Goal: Information Seeking & Learning: Learn about a topic

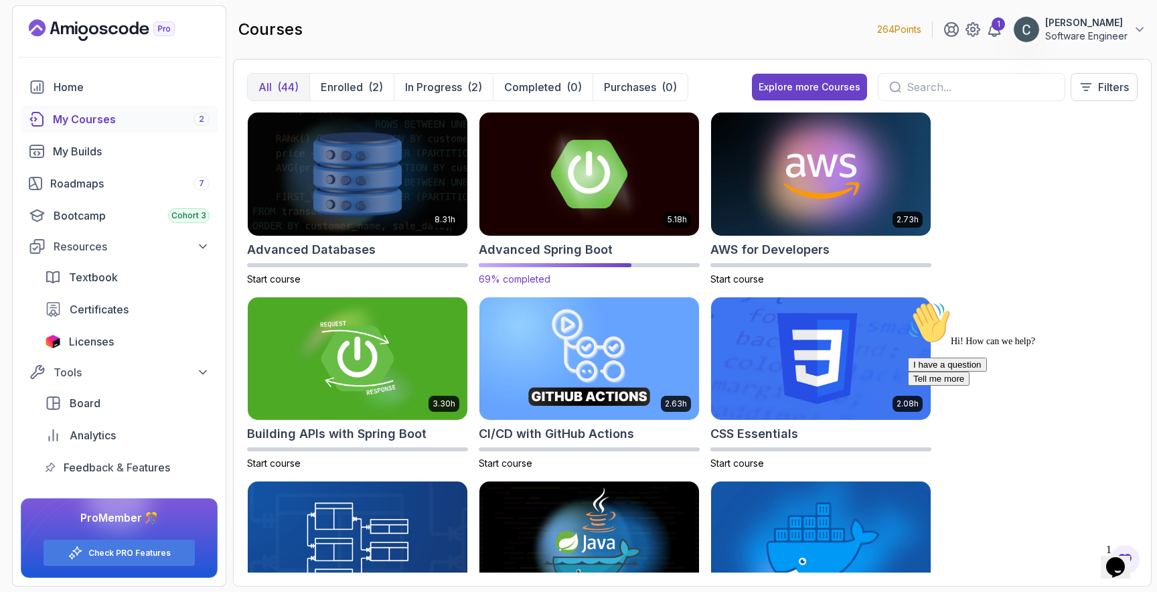
click at [563, 187] on img at bounding box center [589, 173] width 230 height 129
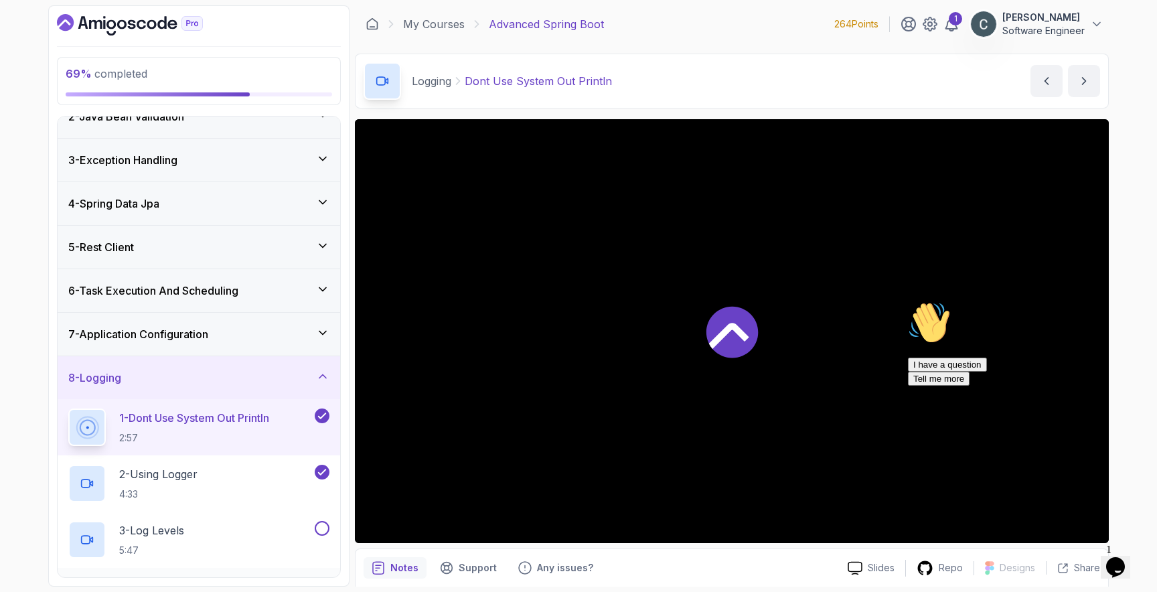
scroll to position [254, 0]
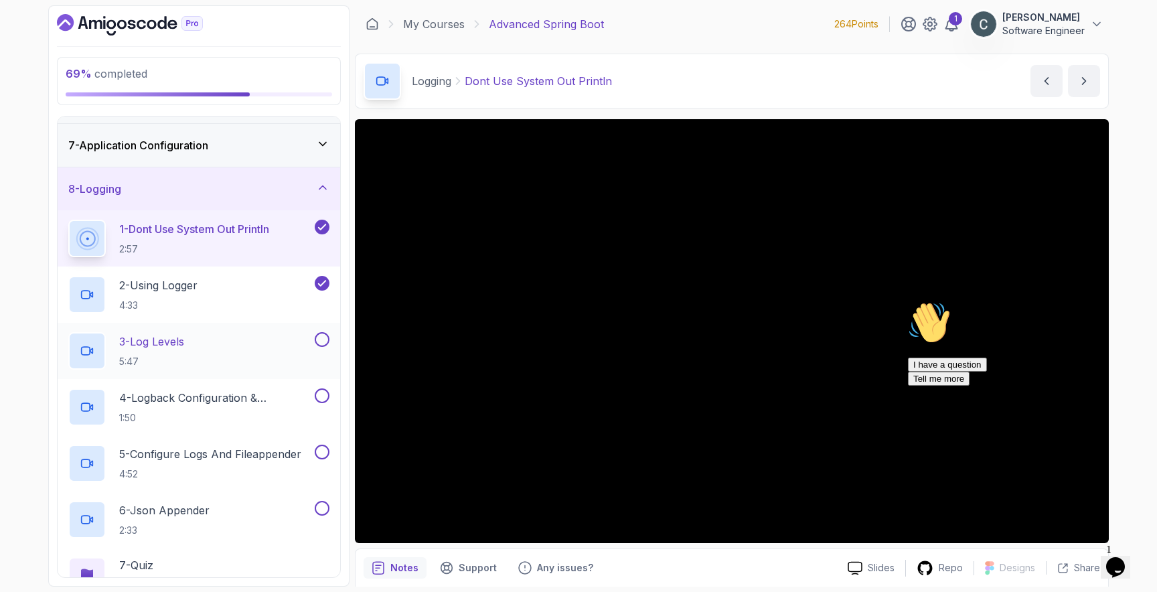
click at [175, 351] on h2 "3 - Log Levels 5:47" at bounding box center [151, 350] width 65 height 35
click at [210, 339] on div "3 - Log Levels 5:47" at bounding box center [190, 350] width 244 height 37
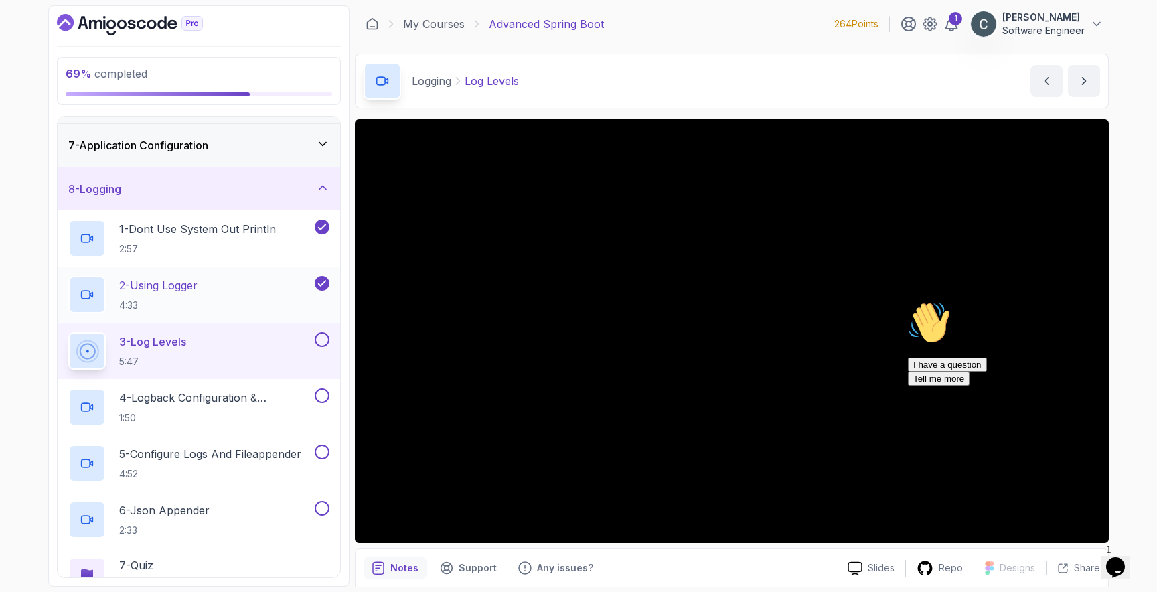
click at [176, 277] on p "2 - Using Logger" at bounding box center [158, 285] width 78 height 16
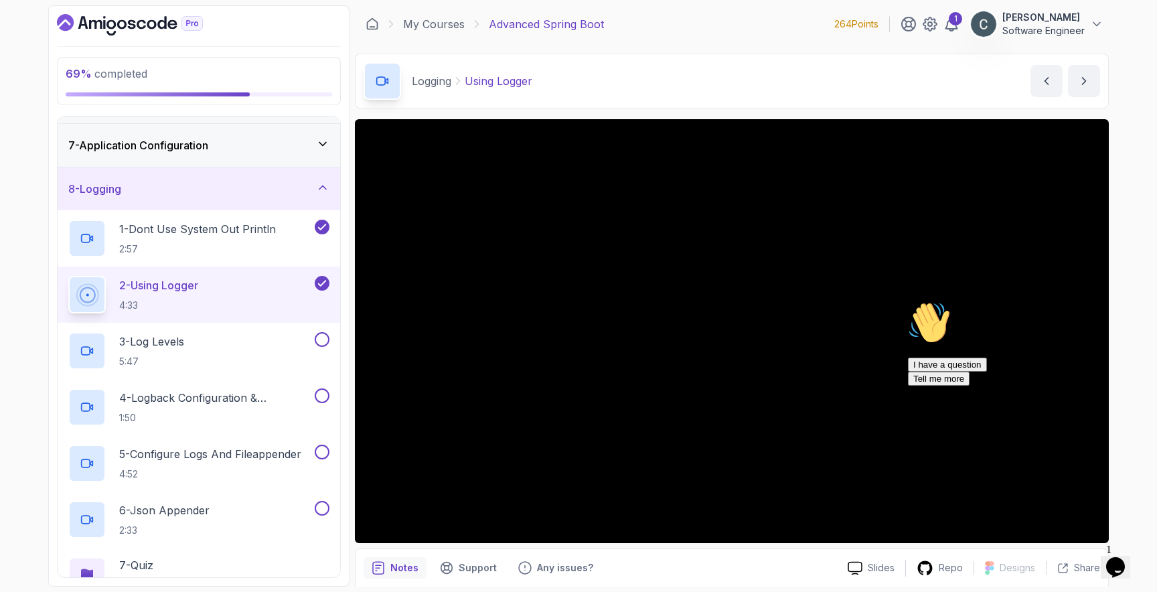
click at [908, 301] on icon "Chat attention grabber" at bounding box center [908, 301] width 0 height 0
click at [240, 344] on div "3 - Log Levels 5:47" at bounding box center [190, 350] width 244 height 37
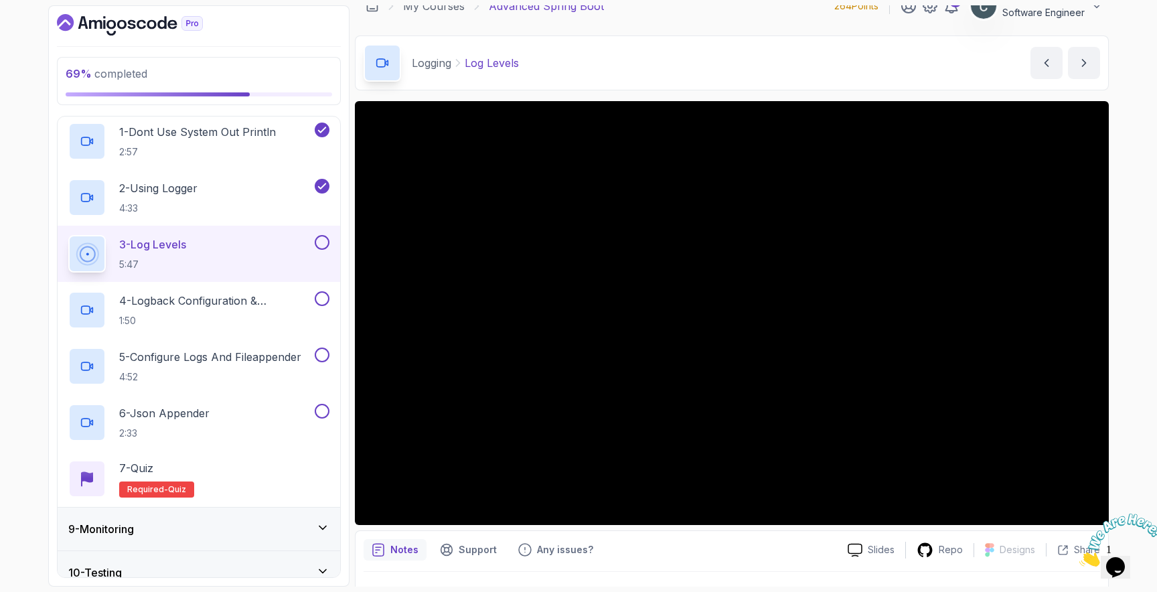
scroll to position [23, 0]
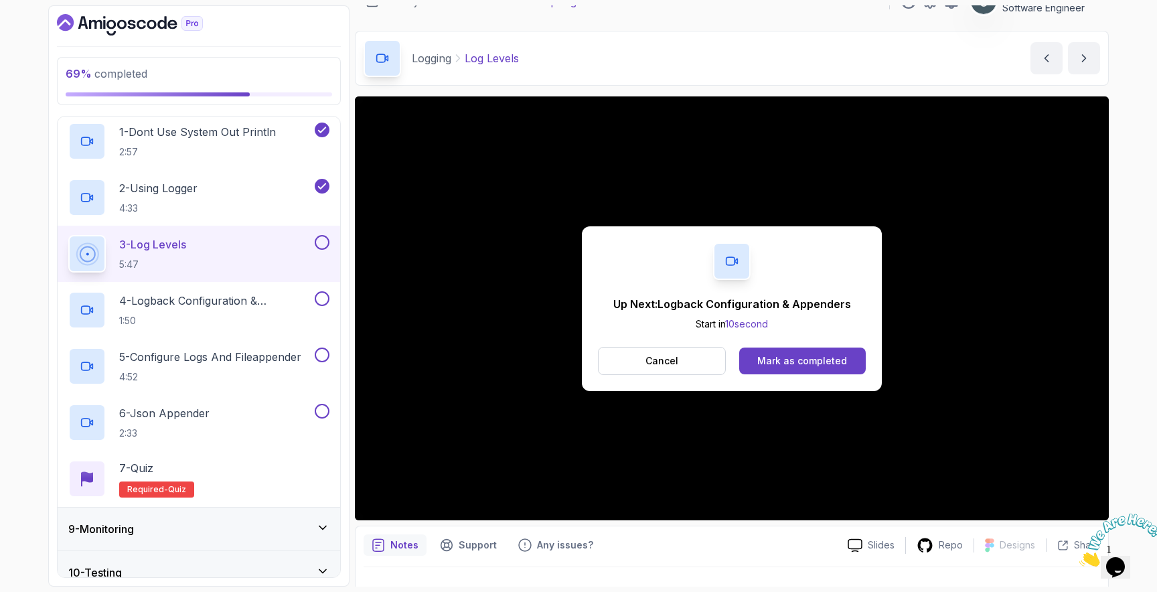
click at [675, 339] on div "Up Next: Logback Configuration & Appenders Start in 10 second Cancel Mark as co…" at bounding box center [732, 308] width 300 height 165
click at [707, 363] on button "Cancel" at bounding box center [662, 361] width 128 height 28
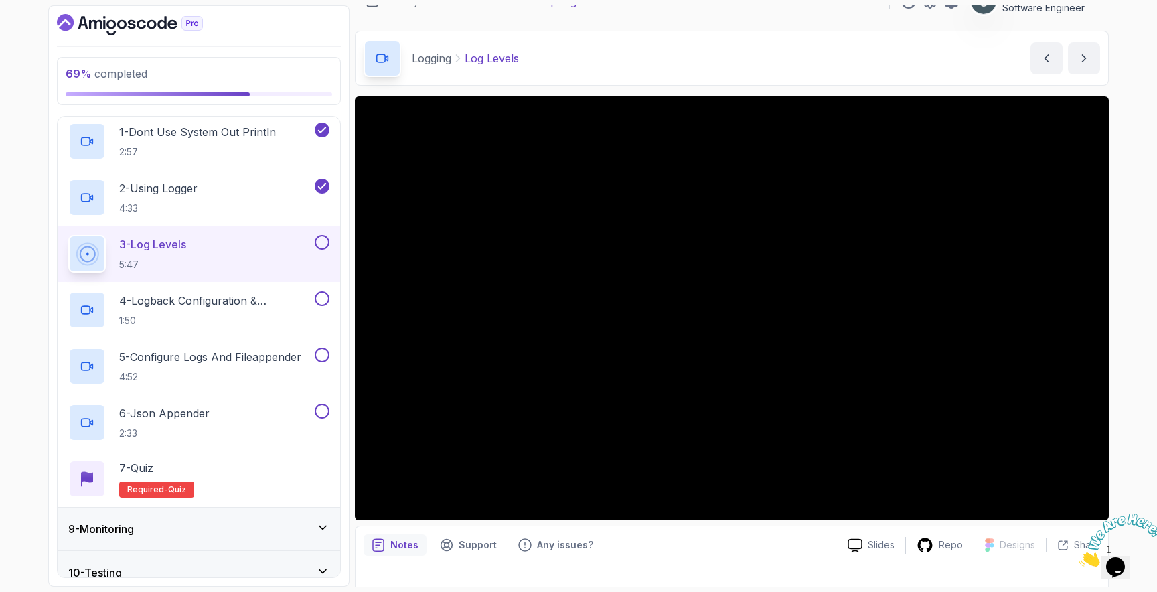
click at [220, 257] on div "3 - Log Levels 5:47" at bounding box center [190, 253] width 244 height 37
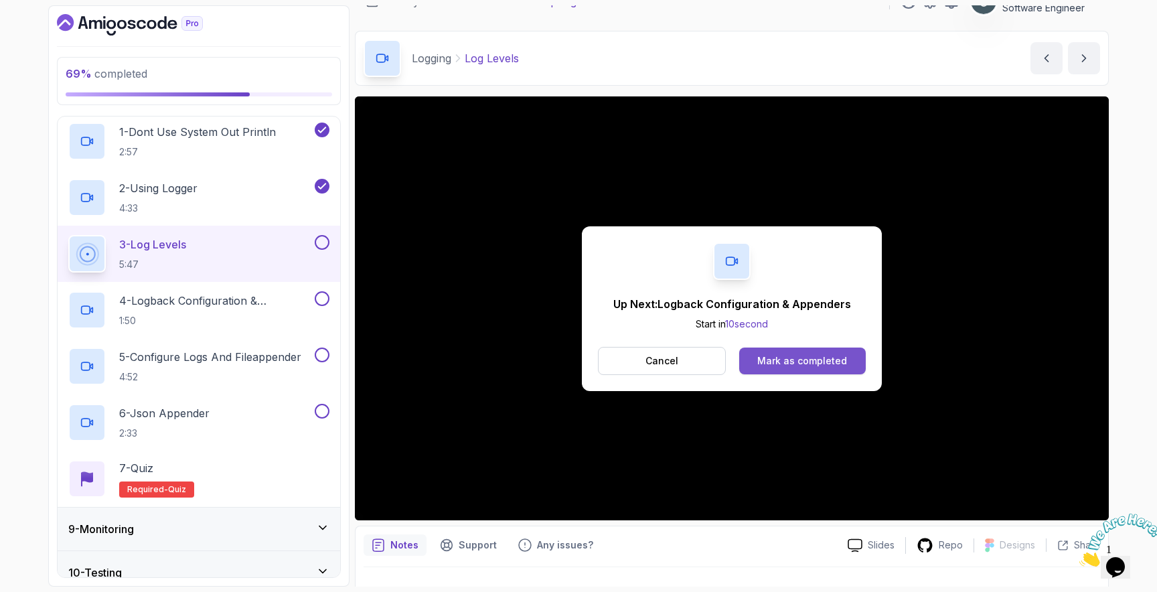
click at [783, 360] on div "Mark as completed" at bounding box center [802, 360] width 90 height 13
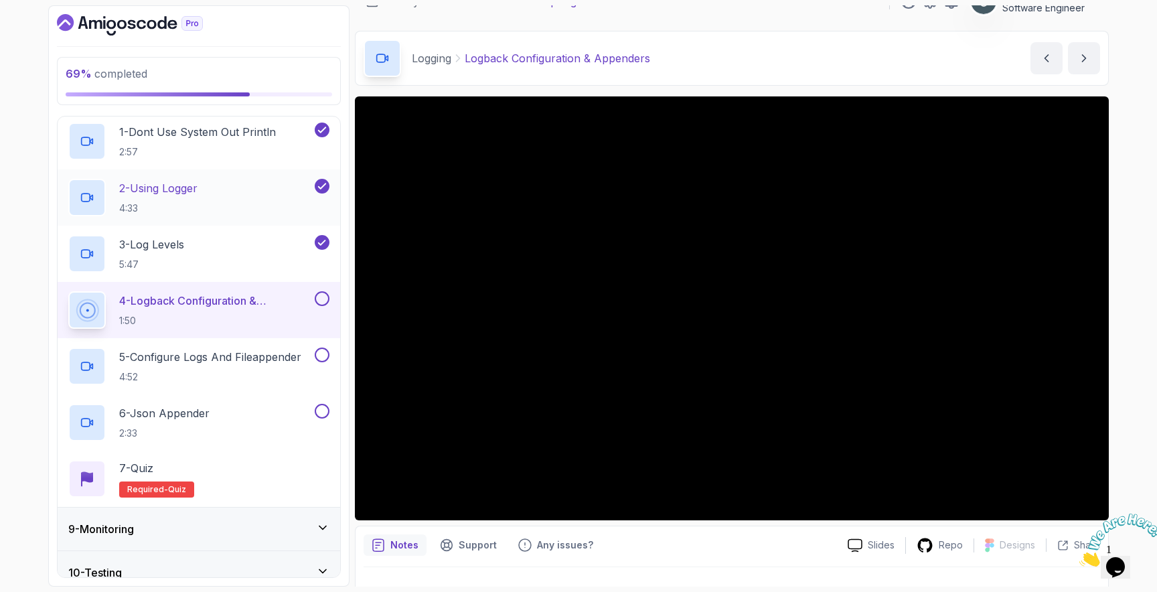
click at [197, 201] on h2 "2 - Using Logger 4:33" at bounding box center [158, 197] width 78 height 35
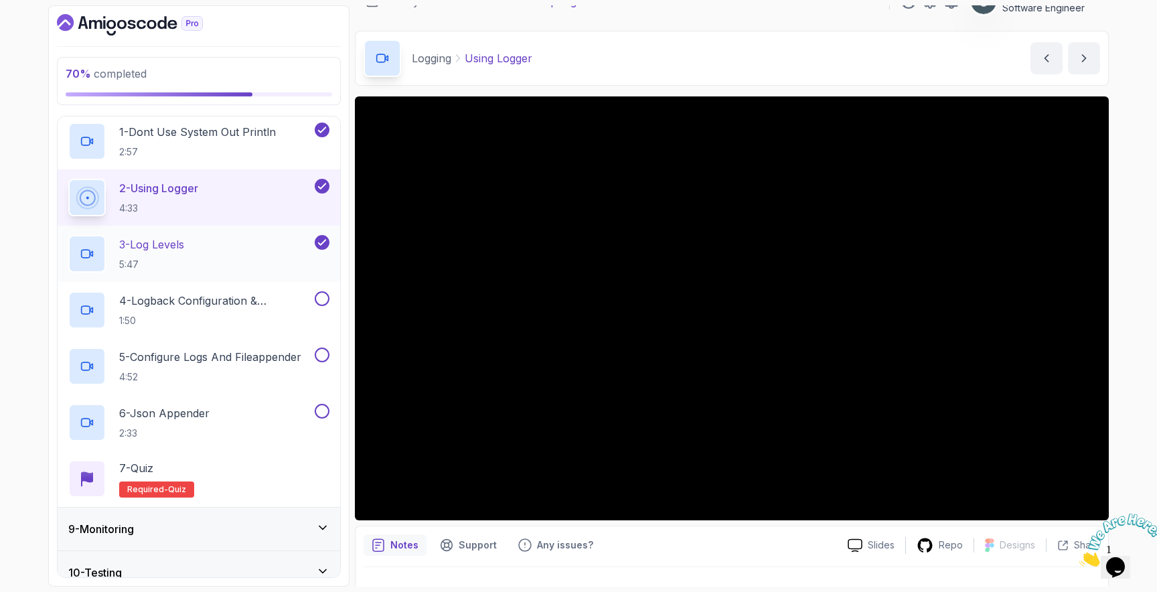
click at [197, 257] on div "3 - Log Levels 5:47" at bounding box center [190, 253] width 244 height 37
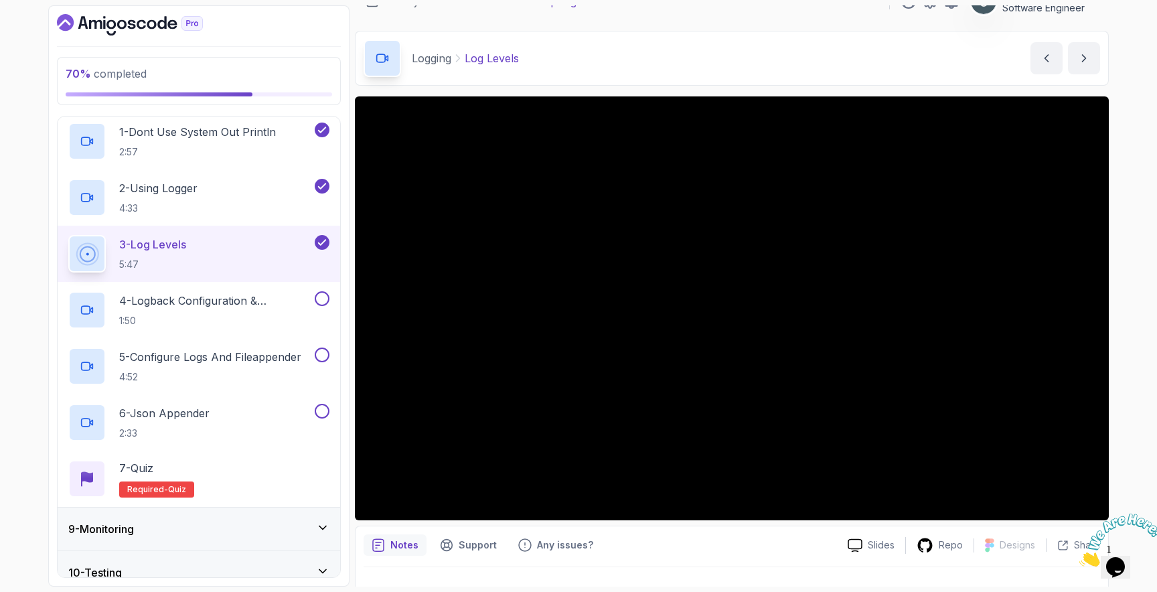
scroll to position [20, 0]
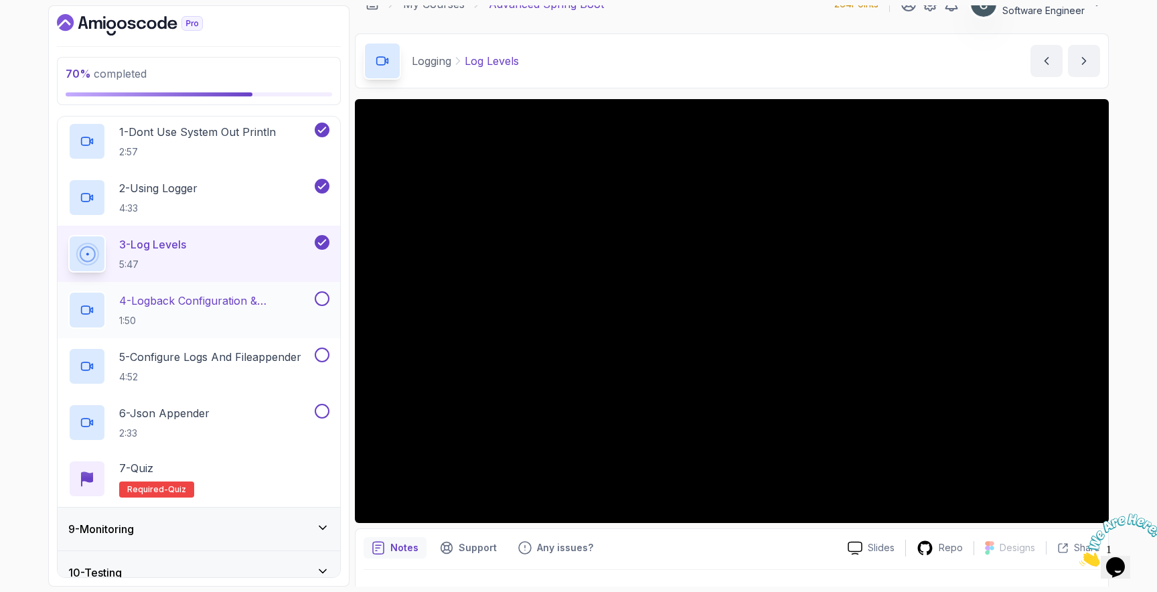
click at [256, 308] on p "4 - Logback Configuration & Appenders" at bounding box center [215, 300] width 193 height 16
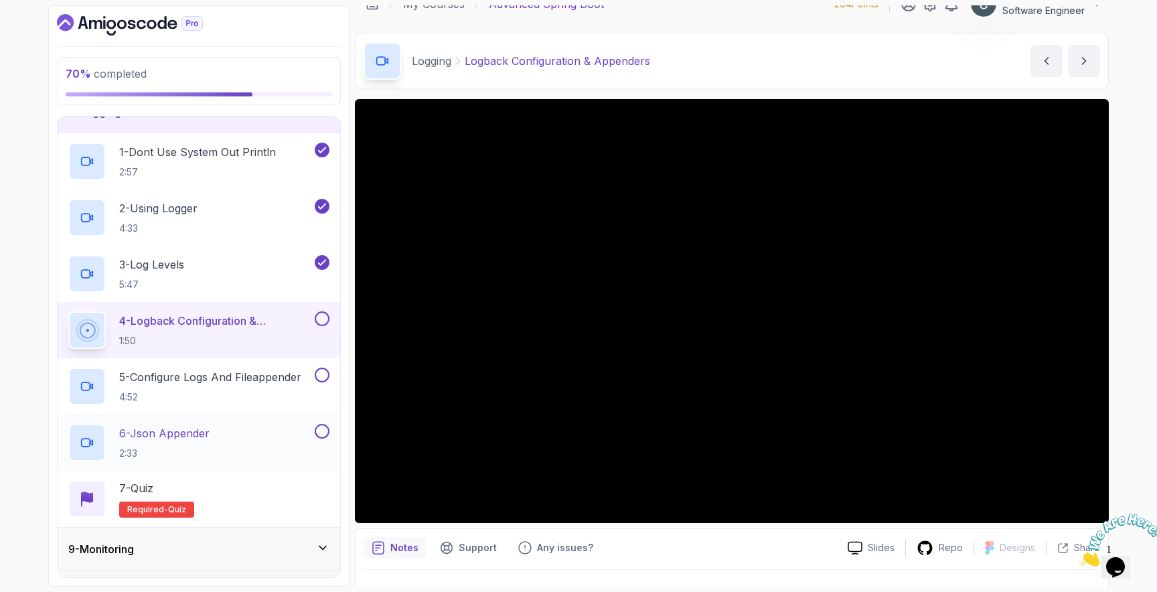
scroll to position [340, 0]
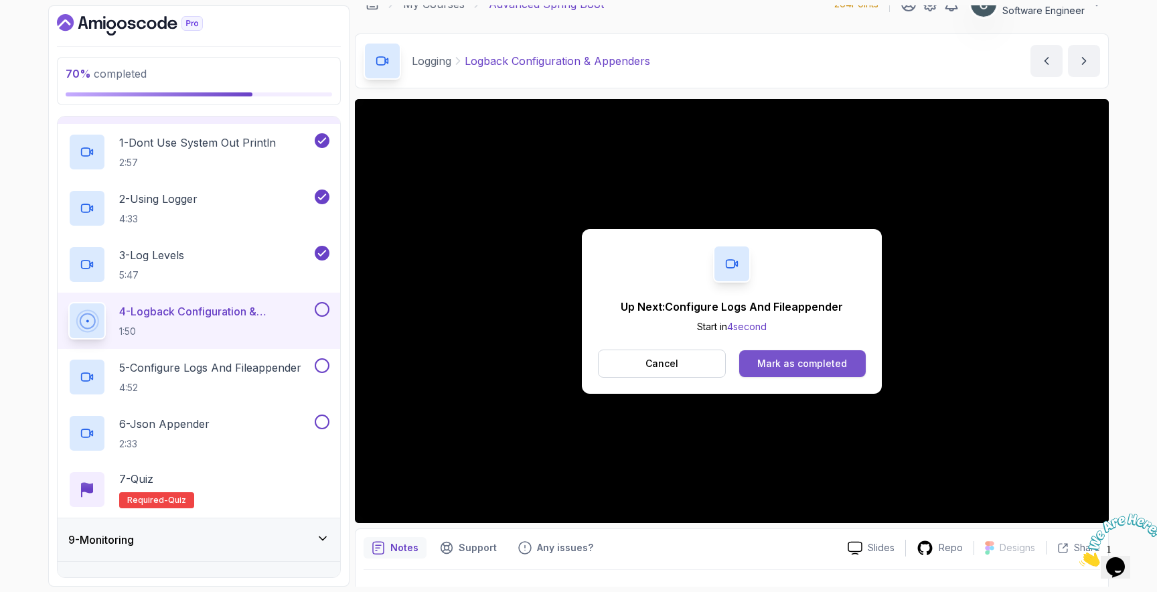
click at [827, 365] on div "Mark as completed" at bounding box center [802, 363] width 90 height 13
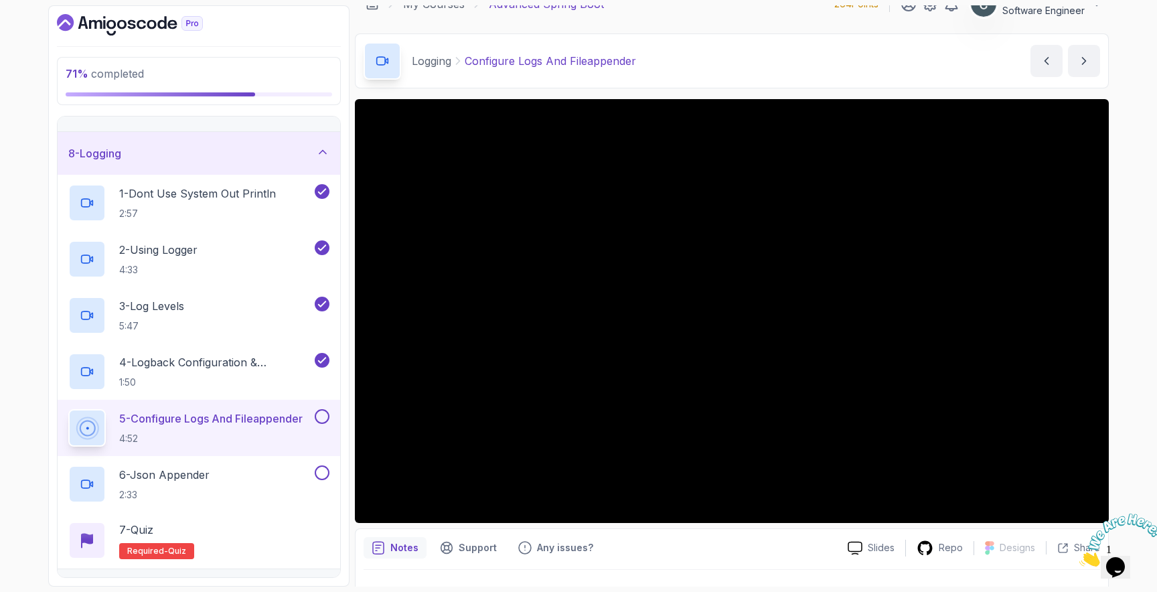
scroll to position [252, 0]
